Goal: Transaction & Acquisition: Purchase product/service

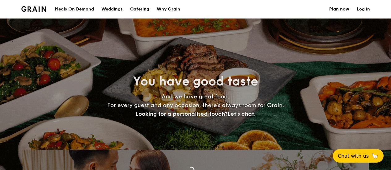
select select
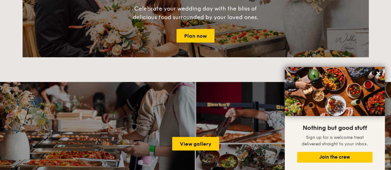
scroll to position [631, 0]
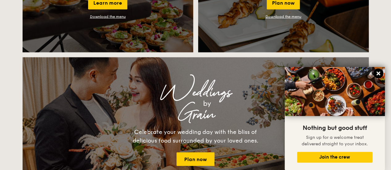
click at [376, 73] on icon at bounding box center [378, 74] width 4 height 4
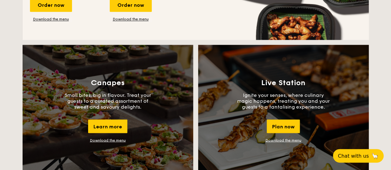
scroll to position [384, 0]
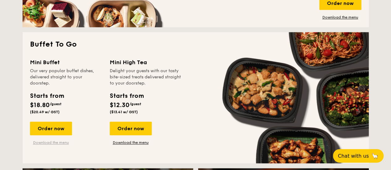
click at [56, 143] on link "Download the menu" at bounding box center [51, 142] width 42 height 5
click at [62, 130] on div "Order now" at bounding box center [51, 129] width 42 height 14
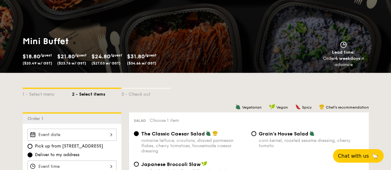
scroll to position [123, 0]
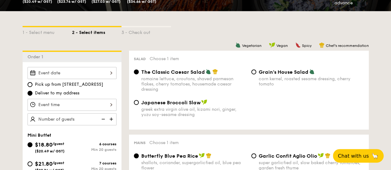
click at [110, 73] on div at bounding box center [71, 73] width 89 height 12
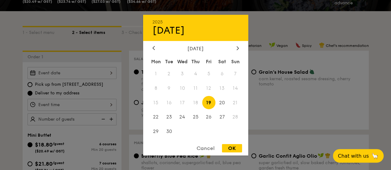
click at [75, 85] on div at bounding box center [195, 85] width 391 height 170
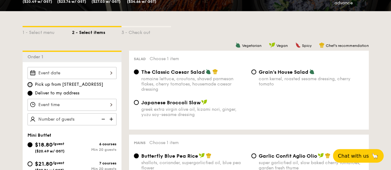
click at [31, 84] on input "Pick up from [STREET_ADDRESS]" at bounding box center [29, 84] width 5 height 5
radio input "true"
click at [98, 73] on div at bounding box center [71, 73] width 89 height 12
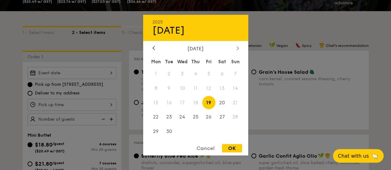
click at [235, 49] on div at bounding box center [238, 48] width 6 height 6
click at [222, 74] on span "4" at bounding box center [221, 73] width 13 height 13
click at [98, 105] on div at bounding box center [195, 85] width 391 height 170
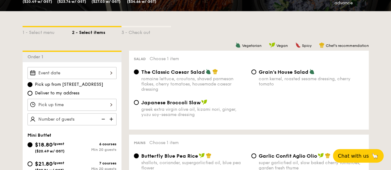
click at [115, 103] on div at bounding box center [71, 105] width 89 height 12
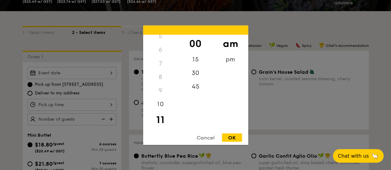
scroll to position [73, 0]
click at [162, 48] on div "6" at bounding box center [160, 50] width 35 height 14
click at [159, 50] on div "6" at bounding box center [160, 50] width 35 height 14
click at [231, 61] on div "pm" at bounding box center [230, 61] width 35 height 18
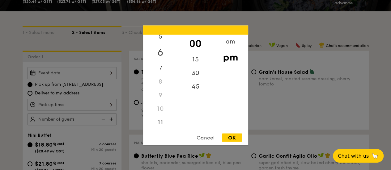
click at [159, 53] on div "6" at bounding box center [160, 52] width 35 height 18
click at [197, 41] on div "00" at bounding box center [195, 44] width 35 height 18
click at [230, 136] on div "OK" at bounding box center [232, 137] width 20 height 8
type input "6:00PM"
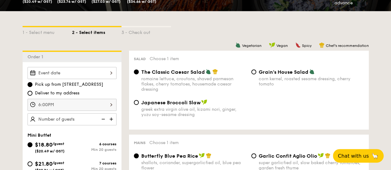
click at [112, 118] on img at bounding box center [111, 119] width 9 height 12
type input "20 guests"
click at [113, 74] on div at bounding box center [71, 73] width 89 height 12
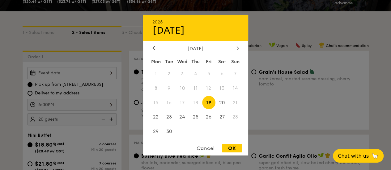
click at [239, 50] on div at bounding box center [238, 48] width 6 height 6
click at [222, 73] on span "4" at bounding box center [221, 73] width 13 height 13
click at [229, 150] on div "OK" at bounding box center [232, 148] width 20 height 8
type input "[DATE]"
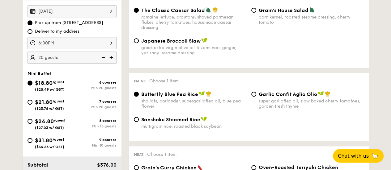
scroll to position [216, 0]
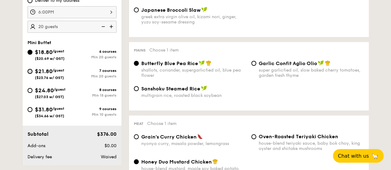
click at [31, 71] on input "$21.80 /guest ($23.76 w/ GST) 7 courses Min 20 guests" at bounding box center [29, 71] width 5 height 5
radio input "true"
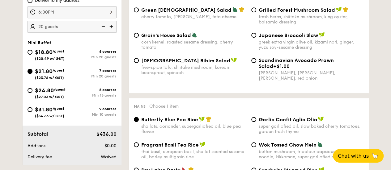
radio input "true"
click at [33, 50] on div "$18.80 /guest ($20.49 w/ GST)" at bounding box center [49, 54] width 44 height 13
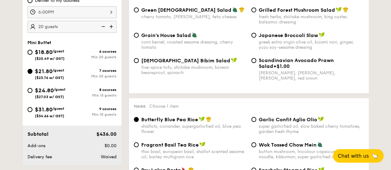
click at [32, 50] on input "$18.80 /guest ($20.49 w/ GST) 6 courses Min 20 guests" at bounding box center [29, 52] width 5 height 5
radio input "true"
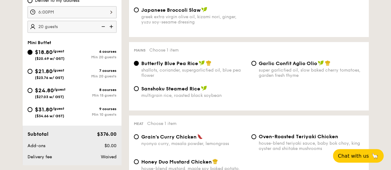
radio input "true"
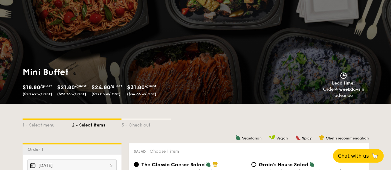
scroll to position [123, 0]
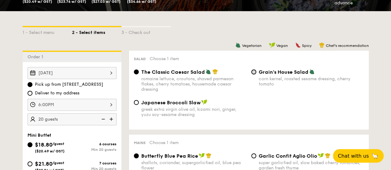
click at [253, 73] on input "Grain's House Salad corn kernel, roasted sesame dressing, cherry tomato" at bounding box center [253, 71] width 5 height 5
radio input "true"
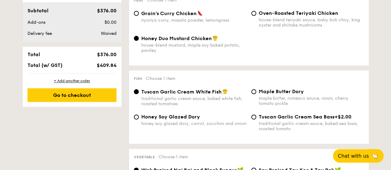
scroll to position [432, 0]
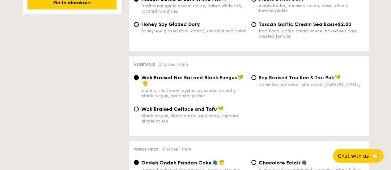
click at [136, 79] on input "Wok Braised Nai Bai and Black Fungus superior mushroom oyster soy sauce, crunch…" at bounding box center [136, 77] width 5 height 5
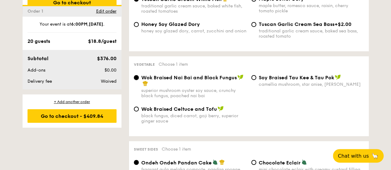
scroll to position [494, 0]
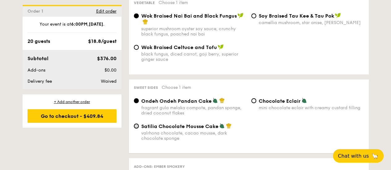
click at [135, 127] on input "Satilia Chocolate Mousse Cake valrhona chocolate, cacao mousse, dark chocolate …" at bounding box center [136, 125] width 5 height 5
radio input "true"
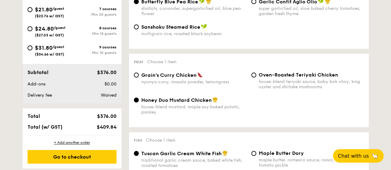
scroll to position [309, 0]
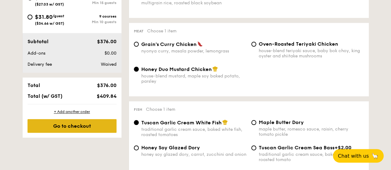
click at [98, 130] on div "Go to checkout" at bounding box center [71, 126] width 89 height 14
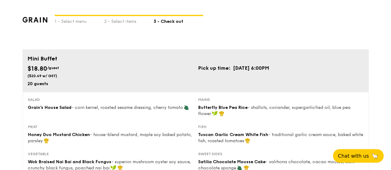
type input "[STREET_ADDRESS]"
type input "369972"
type input "05"
type input "01"
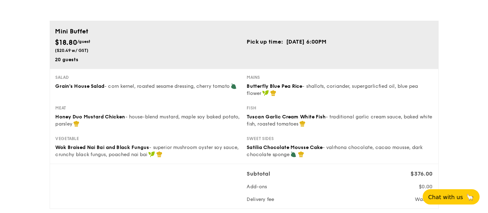
scroll to position [31, 0]
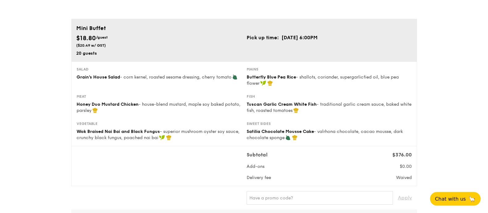
drag, startPoint x: 482, startPoint y: 161, endPoint x: 470, endPoint y: 155, distance: 13.3
